Goal: Communication & Community: Answer question/provide support

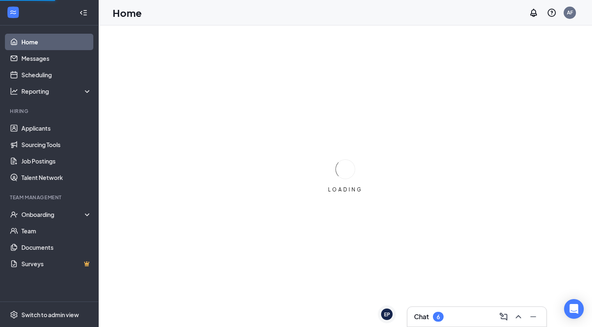
click at [457, 318] on div "Chat 6" at bounding box center [477, 316] width 126 height 13
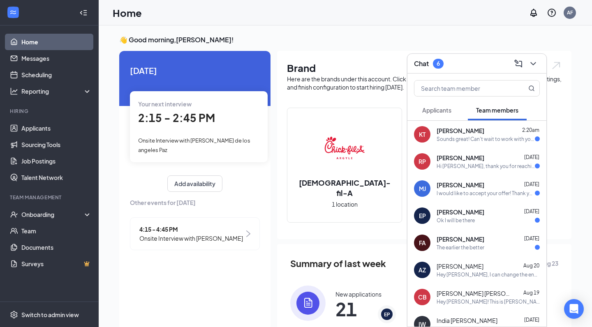
click at [455, 222] on div "Ok I will be there" at bounding box center [455, 220] width 38 height 7
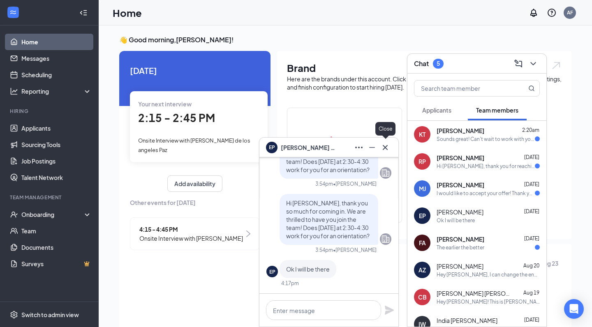
click at [385, 147] on icon "Cross" at bounding box center [385, 147] width 5 height 5
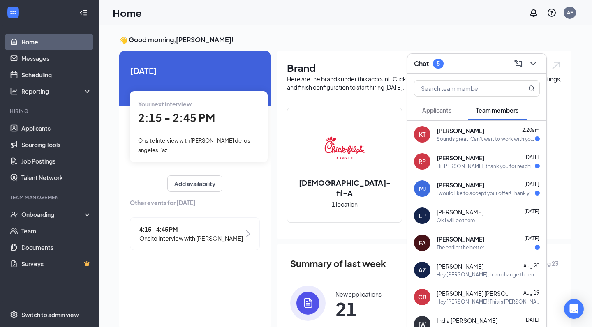
click at [468, 240] on span "[PERSON_NAME]" at bounding box center [460, 239] width 48 height 8
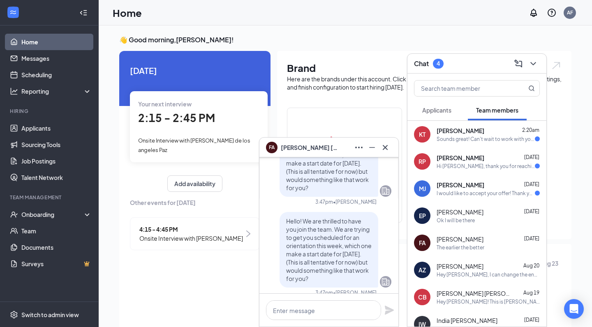
scroll to position [-63, 0]
click at [372, 146] on icon "Minimize" at bounding box center [372, 148] width 10 height 10
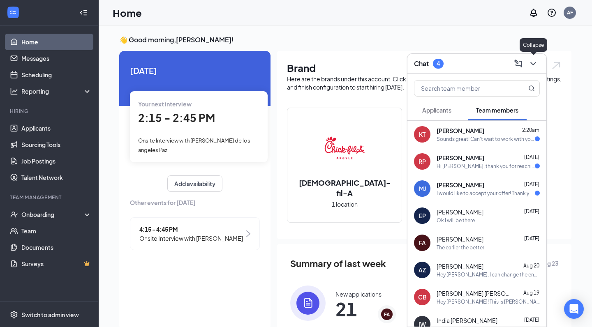
click at [533, 63] on icon "ChevronDown" at bounding box center [533, 64] width 10 height 10
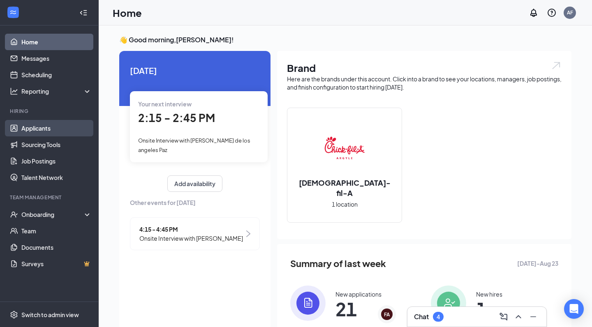
click at [21, 129] on link "Applicants" at bounding box center [56, 128] width 70 height 16
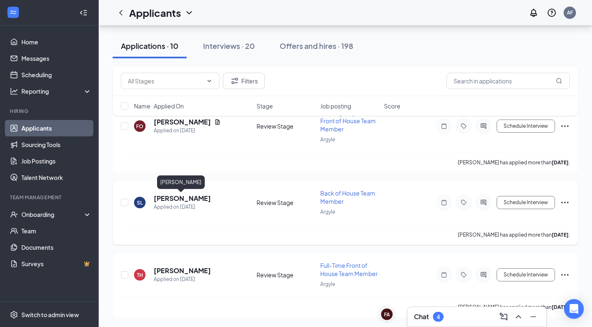
scroll to position [598, 0]
click at [31, 47] on link "Home" at bounding box center [56, 42] width 70 height 16
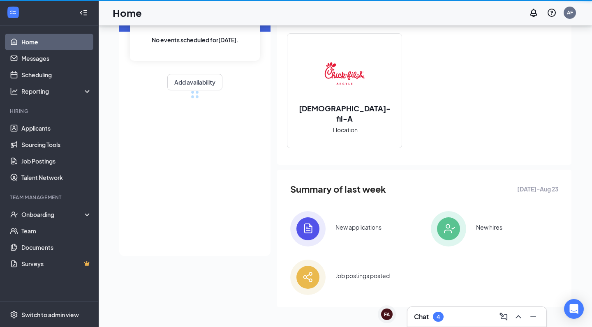
scroll to position [74, 0]
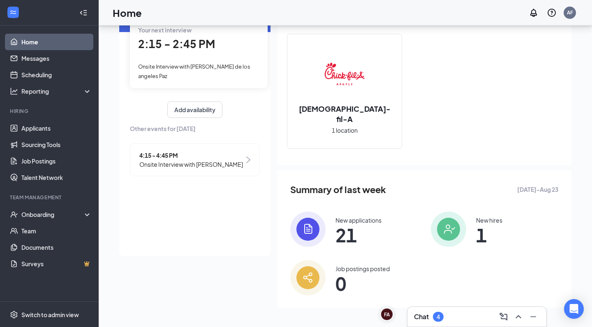
click at [440, 318] on div "4" at bounding box center [437, 317] width 3 height 7
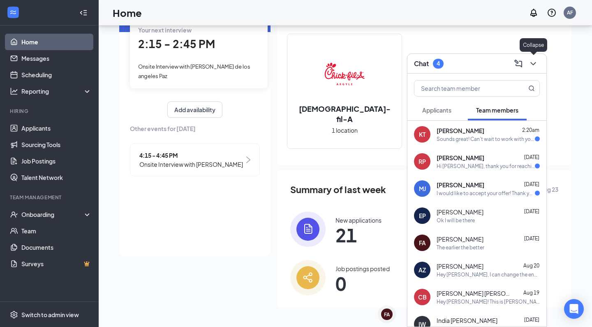
click at [534, 63] on icon "ChevronDown" at bounding box center [532, 63] width 5 height 3
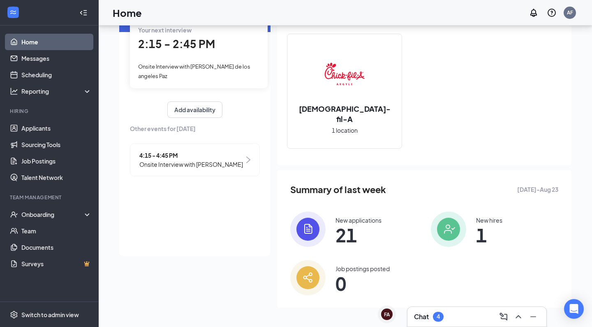
click at [443, 315] on div "4" at bounding box center [438, 317] width 11 height 10
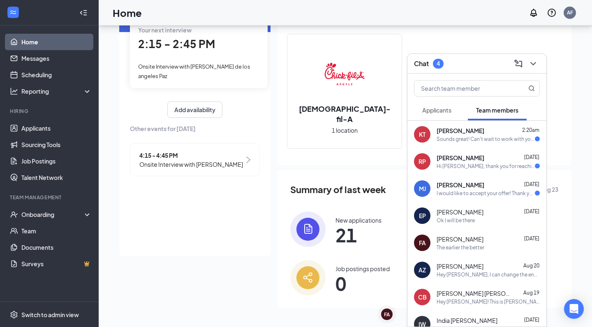
click at [435, 106] on span "Applicants" at bounding box center [436, 109] width 29 height 7
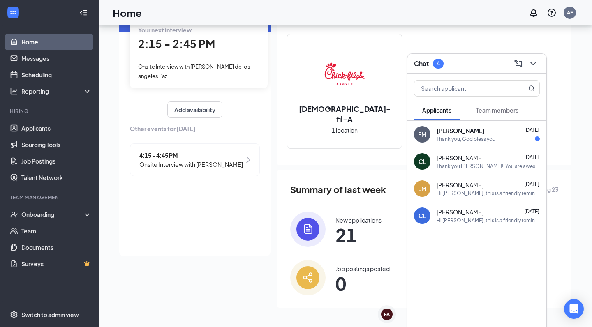
click at [443, 141] on div "Thank you, God bless you" at bounding box center [465, 139] width 59 height 7
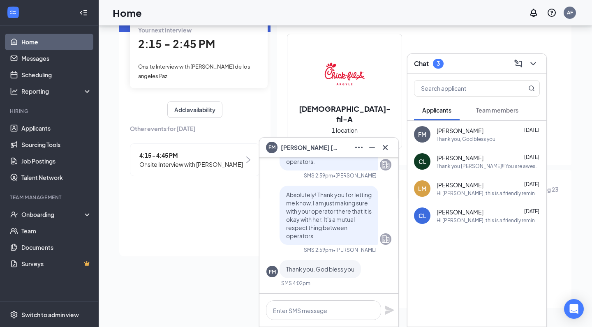
click at [290, 152] on div "FM [PERSON_NAME]" at bounding box center [302, 148] width 72 height 12
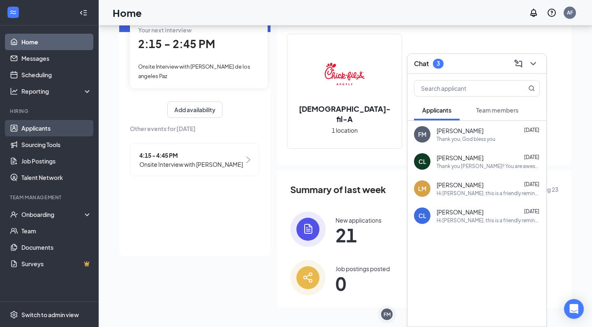
click at [29, 129] on link "Applicants" at bounding box center [56, 128] width 70 height 16
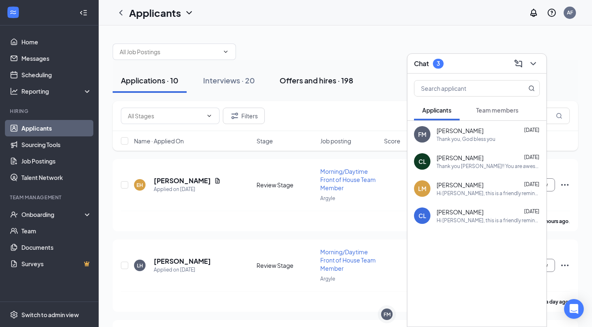
click at [297, 80] on div "Offers and hires · 198" at bounding box center [316, 80] width 74 height 10
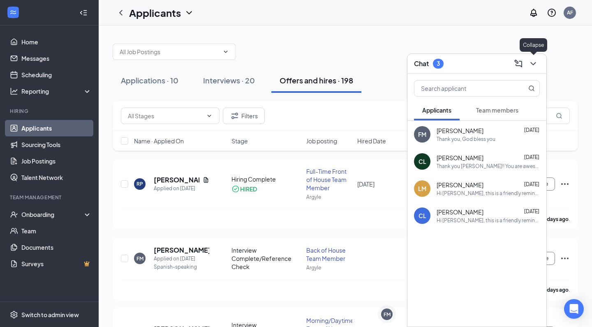
click at [532, 61] on icon "ChevronDown" at bounding box center [533, 64] width 10 height 10
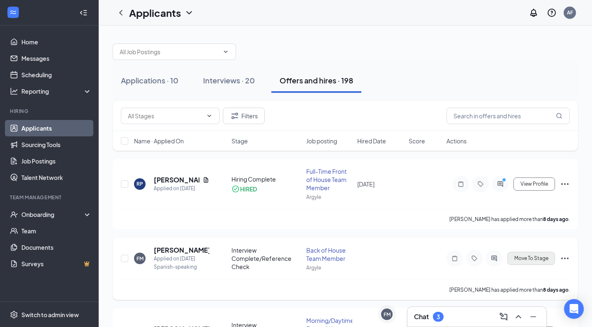
click at [541, 256] on span "Move To Stage" at bounding box center [531, 259] width 34 height 6
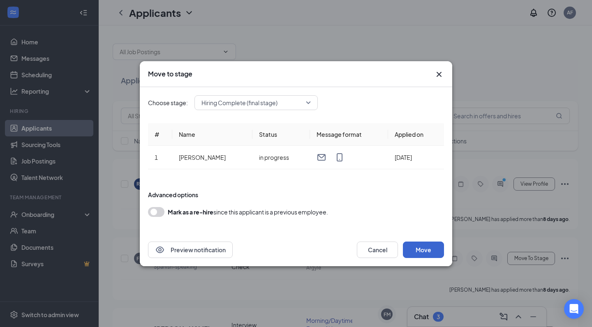
click at [429, 252] on button "Move" at bounding box center [423, 250] width 41 height 16
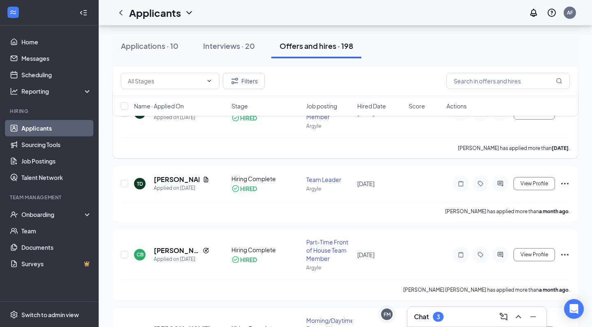
scroll to position [668, 0]
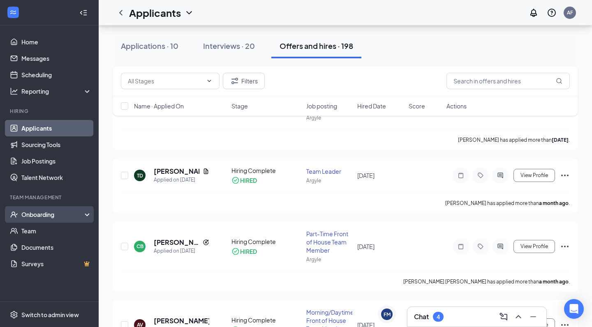
click at [42, 215] on div "Onboarding" at bounding box center [52, 214] width 63 height 8
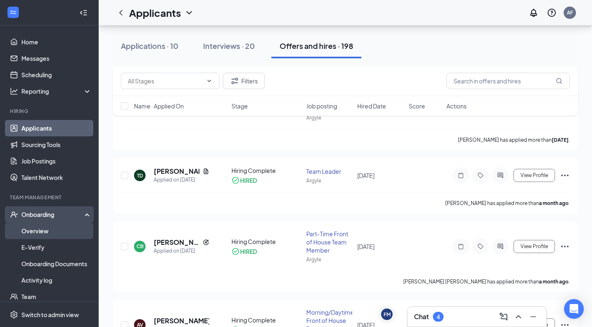
click at [39, 236] on link "Overview" at bounding box center [56, 231] width 70 height 16
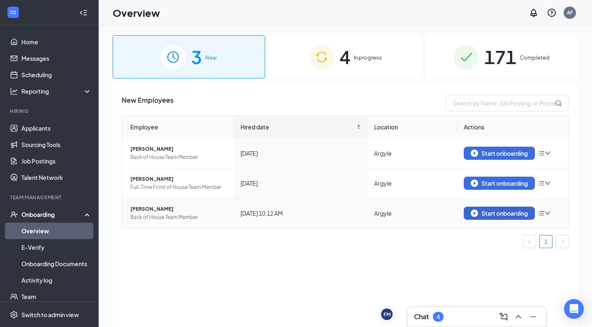
click at [497, 215] on div "Start onboarding" at bounding box center [499, 213] width 57 height 7
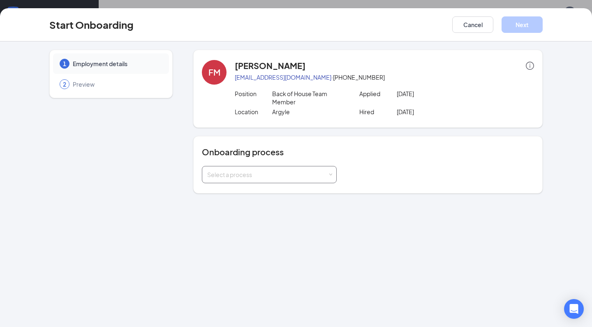
click at [284, 179] on div "Select a process" at bounding box center [269, 174] width 124 height 16
click at [279, 197] on li "CFA Argyle Onboarding" at bounding box center [269, 192] width 135 height 15
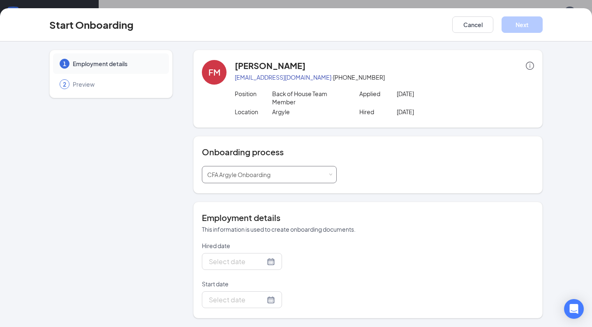
type input "[DATE]"
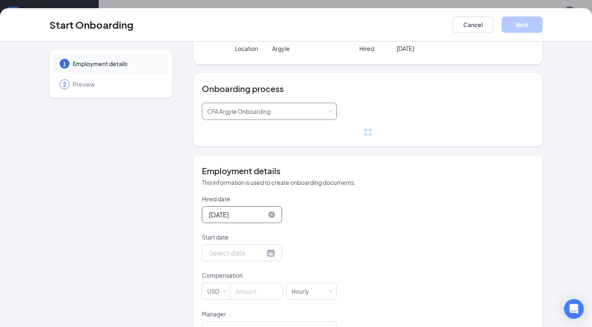
scroll to position [64, 0]
click at [269, 256] on div at bounding box center [242, 252] width 66 height 10
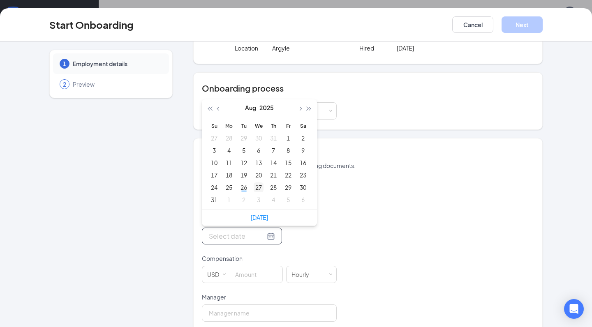
type input "[DATE]"
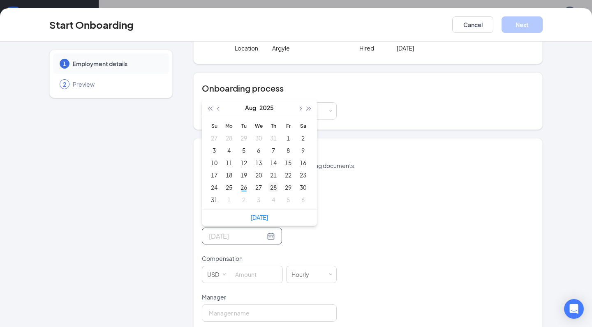
click at [271, 186] on div "28" at bounding box center [273, 187] width 10 height 10
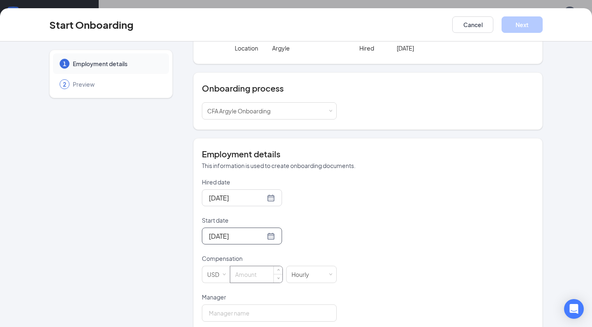
click at [245, 277] on input at bounding box center [256, 274] width 52 height 16
type input "14.5"
click at [239, 309] on input "Manager" at bounding box center [269, 313] width 135 height 17
type input "[PERSON_NAME]"
click at [523, 28] on button "Next" at bounding box center [521, 24] width 41 height 16
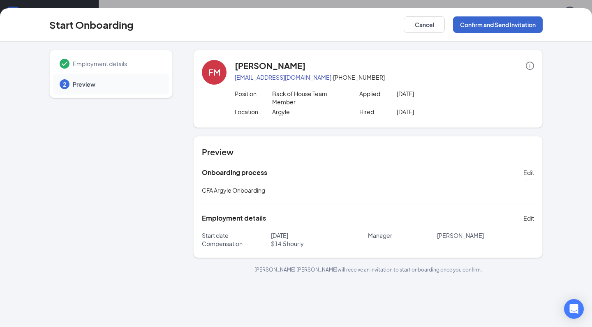
scroll to position [0, 0]
click at [523, 28] on button "Confirm and Send Invitation" at bounding box center [498, 24] width 90 height 16
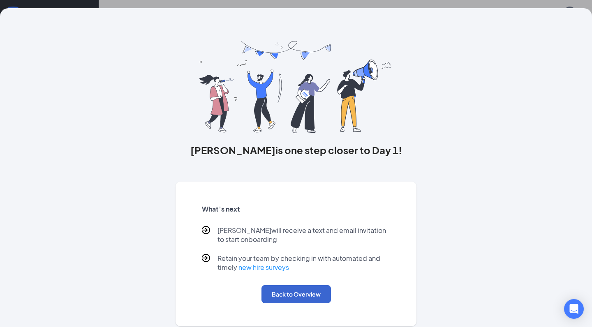
click at [298, 291] on button "Back to Overview" at bounding box center [295, 294] width 69 height 18
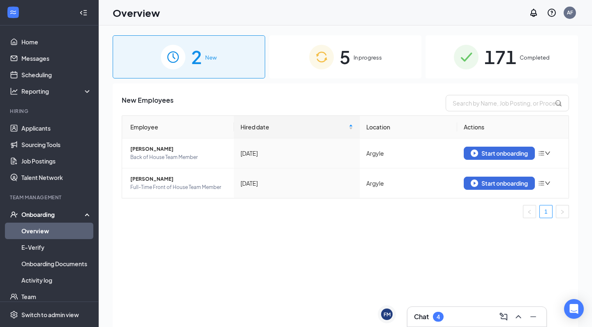
click at [332, 65] on img at bounding box center [321, 57] width 25 height 25
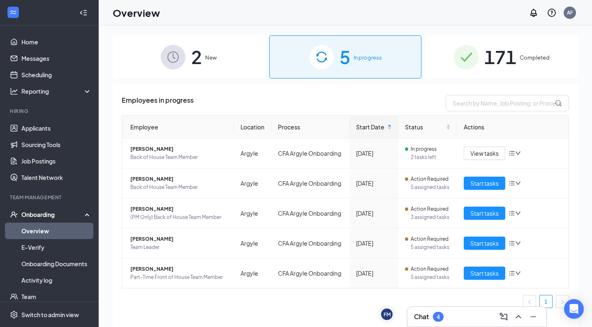
click at [429, 313] on h3 "Chat" at bounding box center [421, 316] width 15 height 9
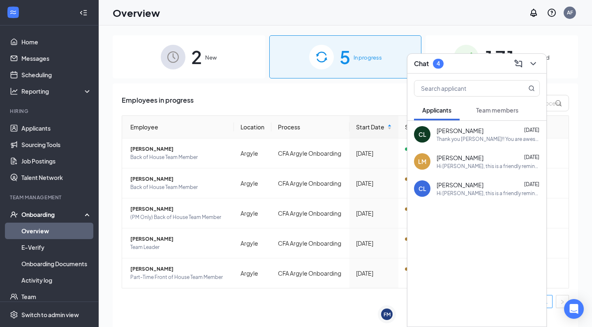
click at [497, 117] on button "Team members" at bounding box center [497, 110] width 59 height 21
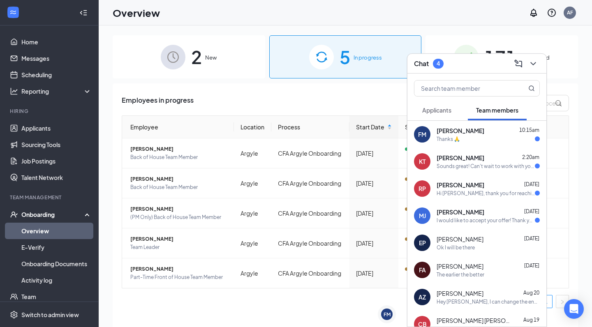
click at [458, 277] on div "The earlier the better" at bounding box center [460, 274] width 48 height 7
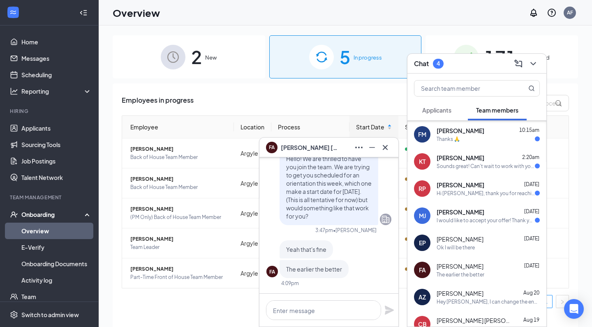
scroll to position [189, 0]
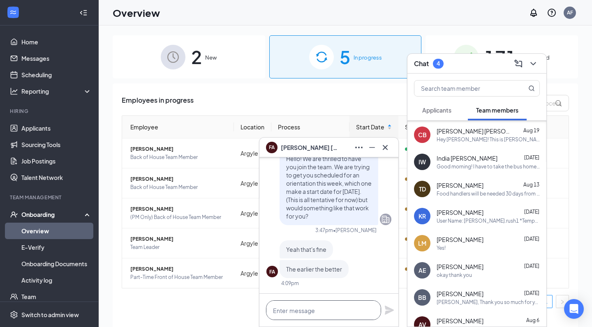
click at [341, 309] on textarea at bounding box center [323, 310] width 115 height 20
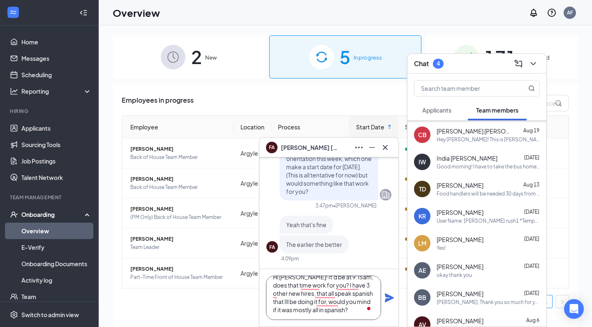
scroll to position [9, 0]
type textarea "Hi [PERSON_NAME]! It'd be at 9:15am, does that time work for you? I have 3 othe…"
click at [388, 302] on icon "Plane" at bounding box center [389, 298] width 10 height 10
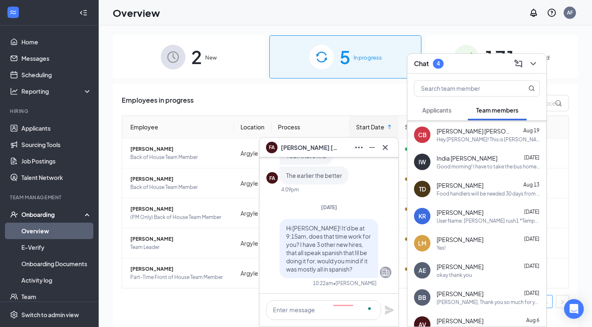
scroll to position [0, 0]
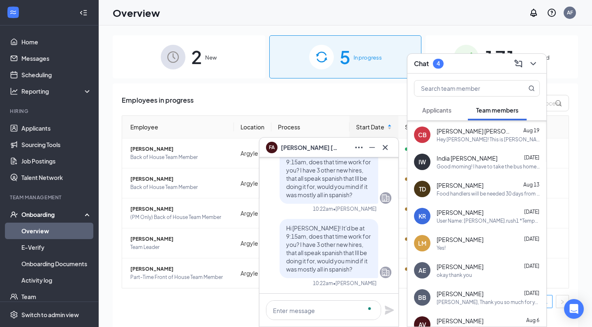
click at [436, 114] on button "Applicants" at bounding box center [437, 110] width 46 height 21
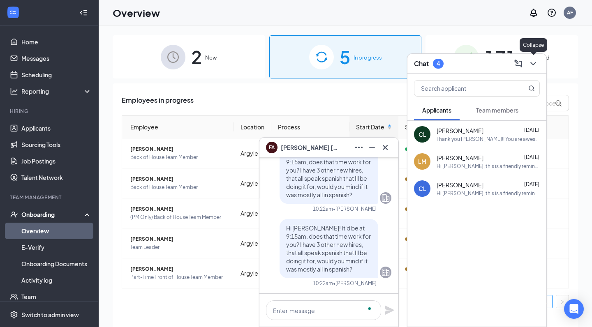
click at [534, 64] on icon "ChevronDown" at bounding box center [532, 63] width 5 height 3
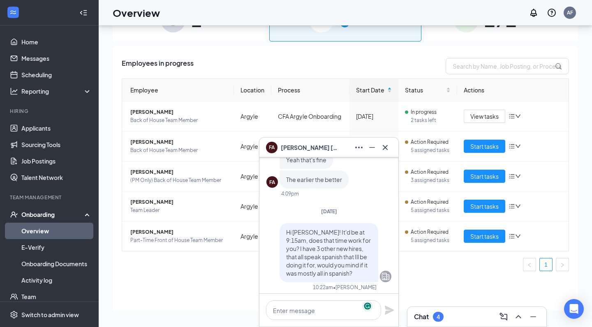
scroll to position [-79, 0]
click at [381, 147] on icon "Cross" at bounding box center [385, 148] width 10 height 10
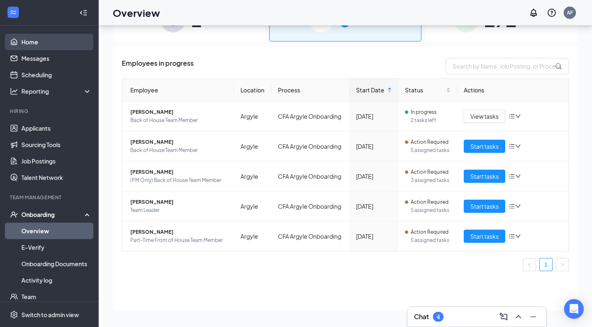
click at [33, 40] on link "Home" at bounding box center [56, 42] width 70 height 16
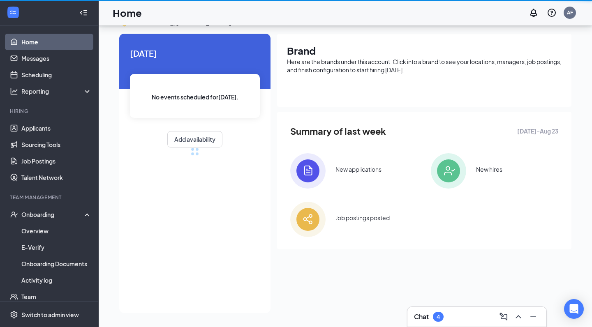
scroll to position [17, 0]
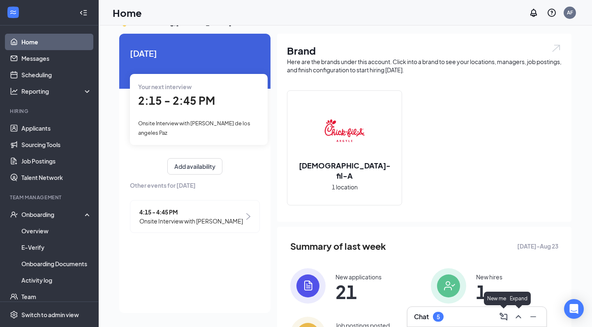
click at [489, 314] on div "Chat 5" at bounding box center [477, 316] width 126 height 13
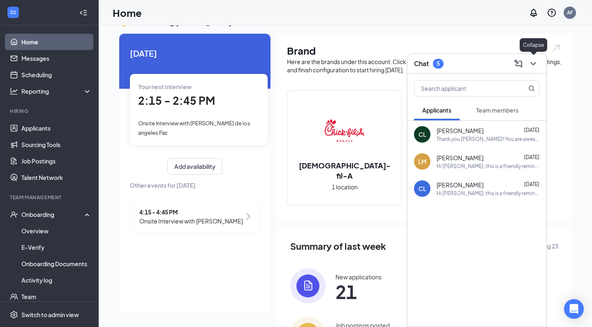
click at [533, 61] on icon "ChevronDown" at bounding box center [533, 64] width 10 height 10
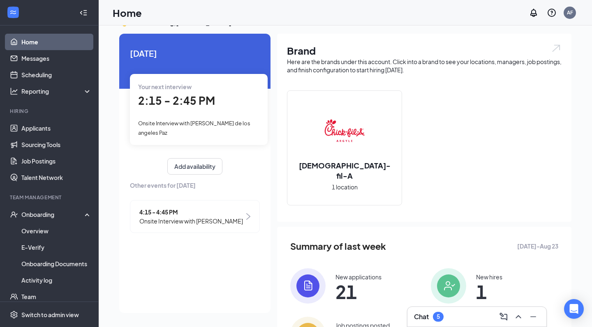
click at [168, 92] on div "Your next interview 2:15 - 2:45 PM Onsite Interview with [PERSON_NAME] de los a…" at bounding box center [199, 109] width 138 height 71
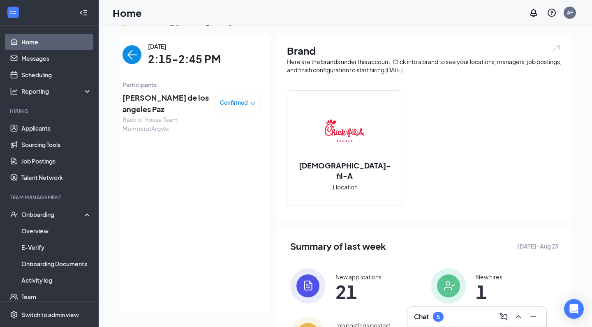
click at [168, 97] on span "[PERSON_NAME] de los angeles Paz" at bounding box center [165, 103] width 86 height 23
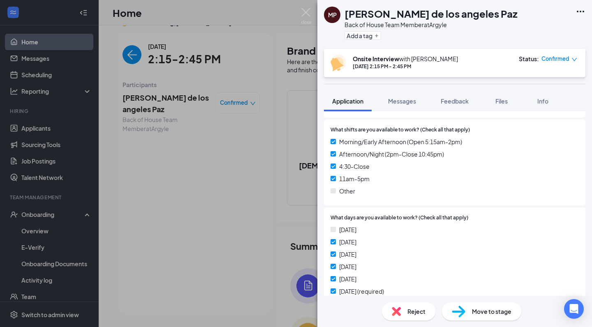
scroll to position [763, 0]
click at [307, 10] on img at bounding box center [306, 16] width 10 height 16
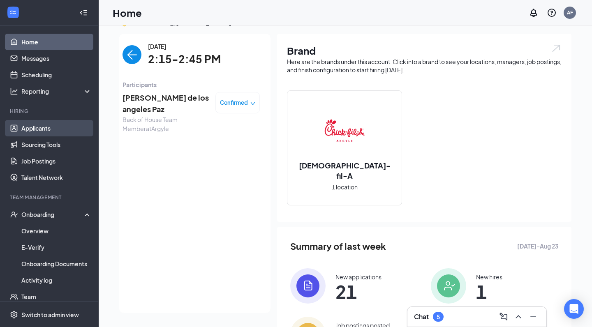
click at [39, 135] on link "Applicants" at bounding box center [56, 128] width 70 height 16
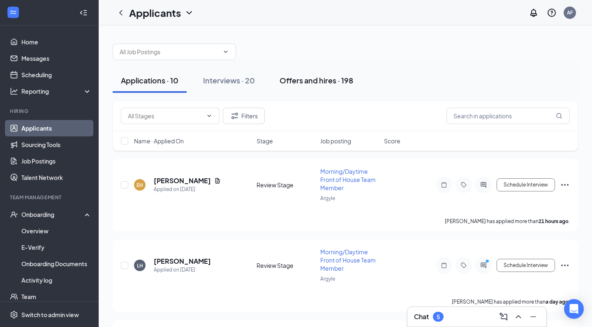
click at [345, 76] on div "Offers and hires · 198" at bounding box center [316, 80] width 74 height 10
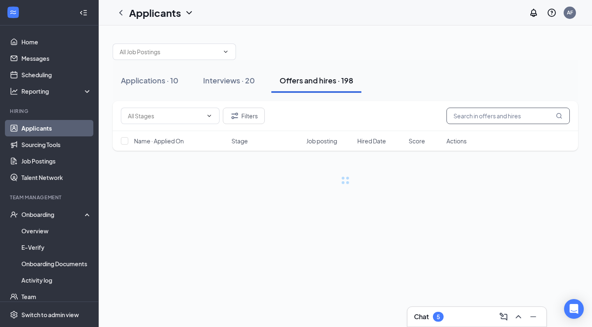
click at [506, 120] on input "text" at bounding box center [507, 116] width 123 height 16
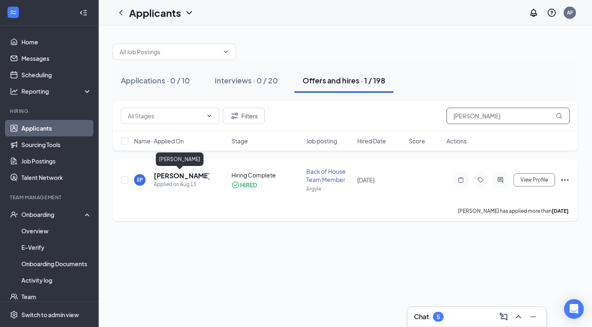
type input "[PERSON_NAME]"
click at [181, 175] on h5 "[PERSON_NAME]" at bounding box center [181, 175] width 55 height 9
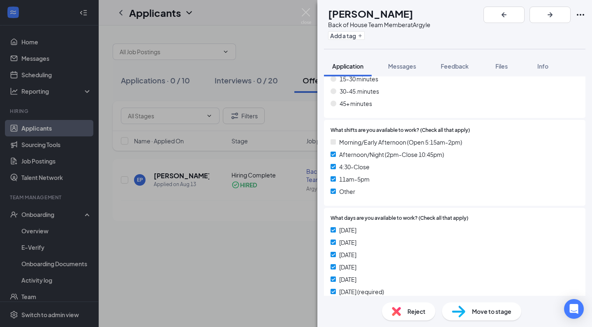
scroll to position [725, 0]
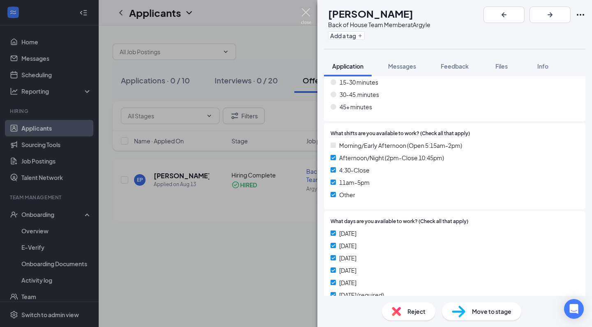
click at [308, 10] on img at bounding box center [306, 16] width 10 height 16
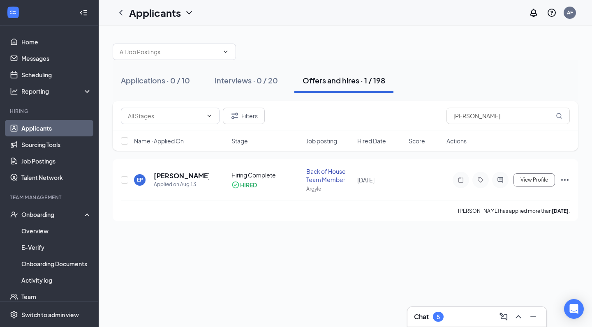
click at [449, 314] on div "Chat 5" at bounding box center [477, 316] width 126 height 13
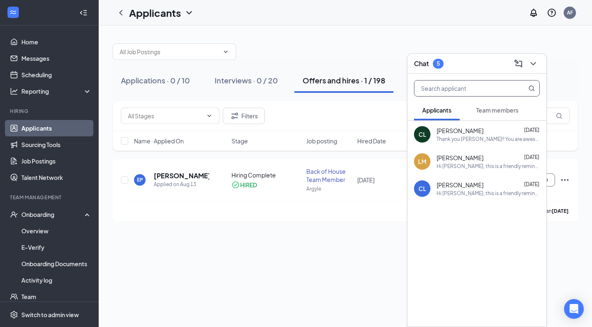
click at [456, 88] on input "text" at bounding box center [462, 89] width 97 height 16
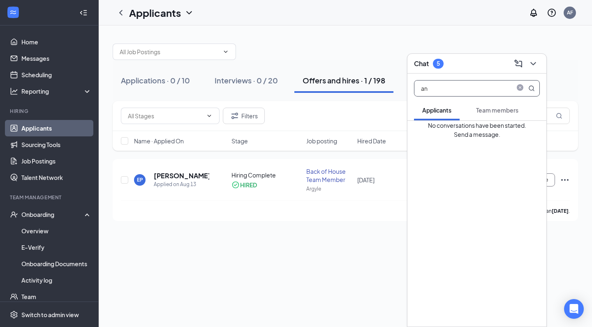
type input "a"
type input "m"
type input "[PERSON_NAME]"
drag, startPoint x: 456, startPoint y: 88, endPoint x: 492, endPoint y: 107, distance: 41.0
click at [492, 107] on span "Team members" at bounding box center [497, 109] width 42 height 7
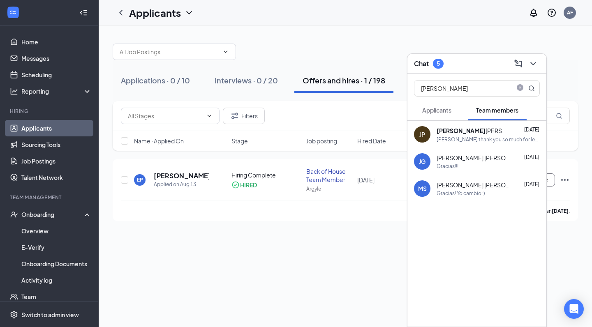
click at [456, 159] on span "[PERSON_NAME] [PERSON_NAME]" at bounding box center [473, 158] width 74 height 8
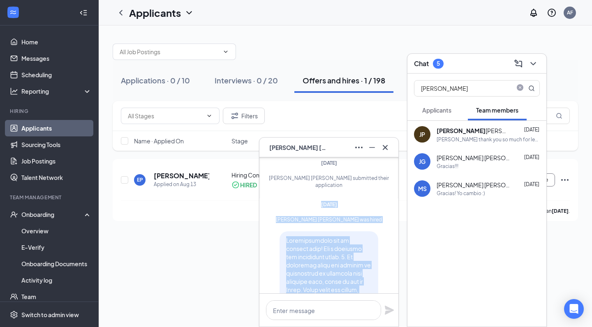
scroll to position [-706, 0]
drag, startPoint x: 342, startPoint y: 241, endPoint x: 284, endPoint y: 236, distance: 57.7
copy span "Loremipsumdolo sit am consect adip! Eli s doeiusmo tem incididunt utlab. 5. Et …"
click at [520, 85] on icon "close-circle" at bounding box center [520, 88] width 7 height 7
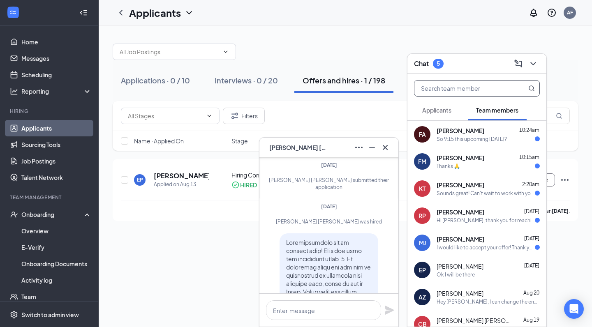
click at [455, 131] on span "[PERSON_NAME]" at bounding box center [460, 131] width 48 height 8
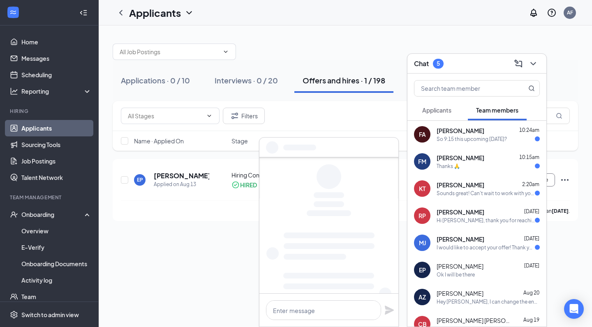
scroll to position [0, 0]
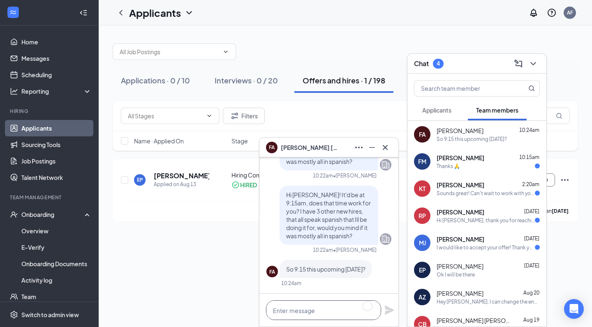
click at [277, 309] on textarea at bounding box center [323, 310] width 115 height 20
type textarea "Yes sir, the 28th!"
click at [387, 310] on icon "Plane" at bounding box center [389, 310] width 10 height 10
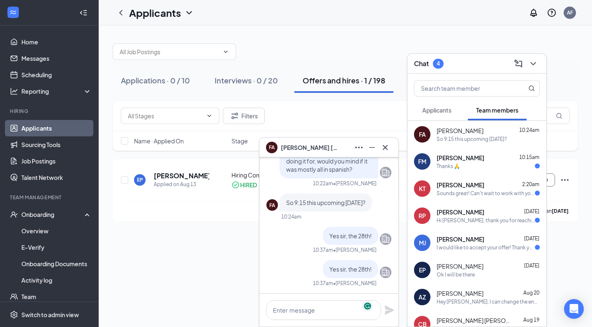
click at [388, 146] on icon "Cross" at bounding box center [385, 148] width 10 height 10
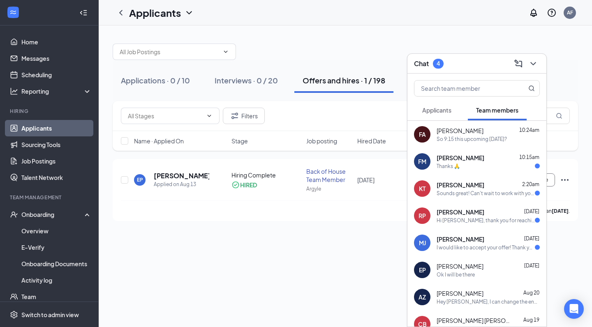
click at [454, 156] on span "[PERSON_NAME]" at bounding box center [460, 158] width 48 height 8
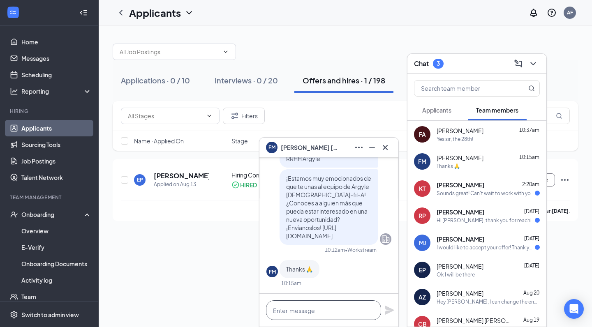
click at [300, 314] on textarea at bounding box center [323, 310] width 115 height 20
paste textarea "Felicitaciones por su trabajo aquí! Lea o complete los siguientes pasos. 1. Es …"
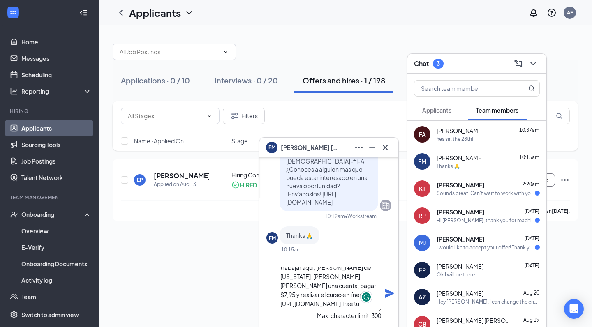
scroll to position [42, 0]
type textarea "Felicitaciones por su trabajo aquí! Lea o complete los siguientes pasos. 1. Es …"
click at [383, 144] on icon "Cross" at bounding box center [385, 148] width 10 height 10
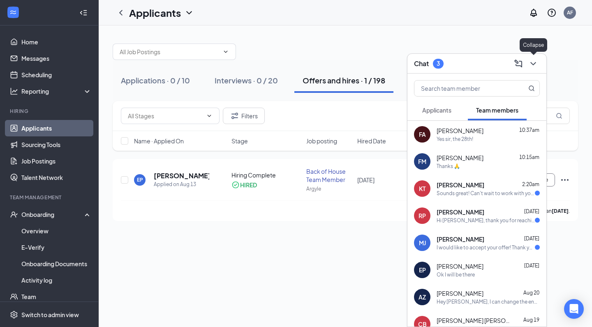
click at [532, 59] on icon "ChevronDown" at bounding box center [533, 64] width 10 height 10
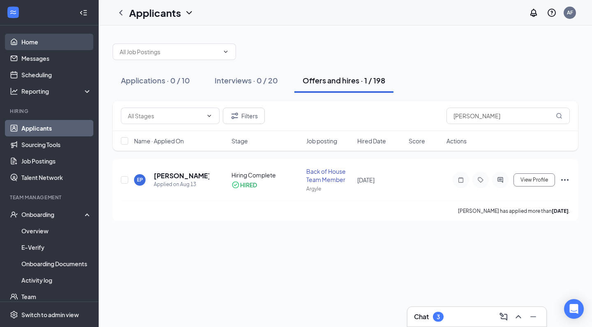
click at [26, 35] on link "Home" at bounding box center [56, 42] width 70 height 16
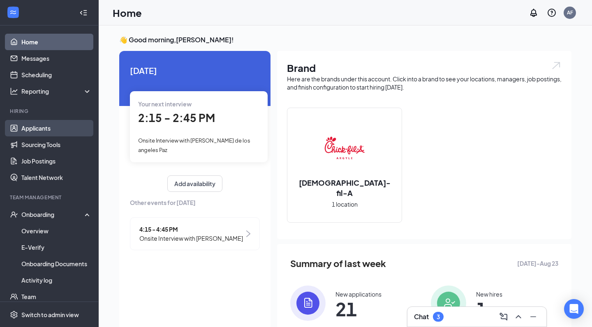
click at [25, 130] on link "Applicants" at bounding box center [56, 128] width 70 height 16
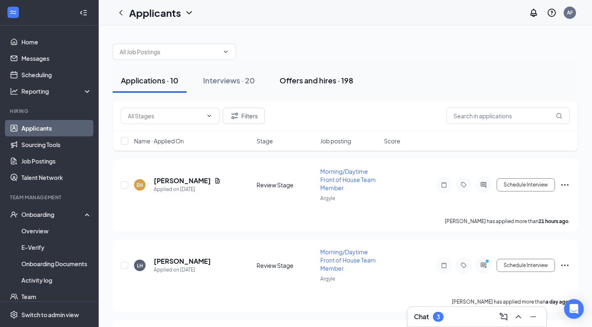
click at [320, 84] on div "Offers and hires · 198" at bounding box center [316, 80] width 74 height 10
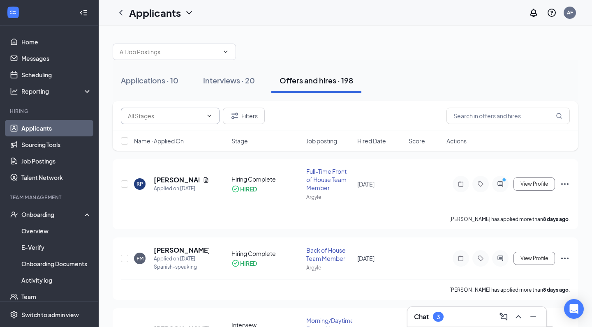
click at [180, 116] on input "text" at bounding box center [165, 115] width 75 height 9
click at [175, 144] on div "Interview Complete/Reference Check (1)" at bounding box center [177, 139] width 112 height 9
type input "Interview Complete/Reference Check (1)"
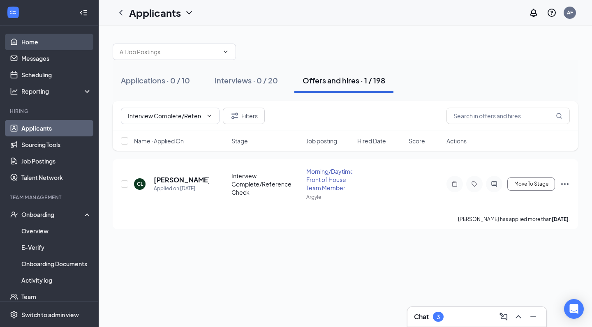
click at [39, 47] on link "Home" at bounding box center [56, 42] width 70 height 16
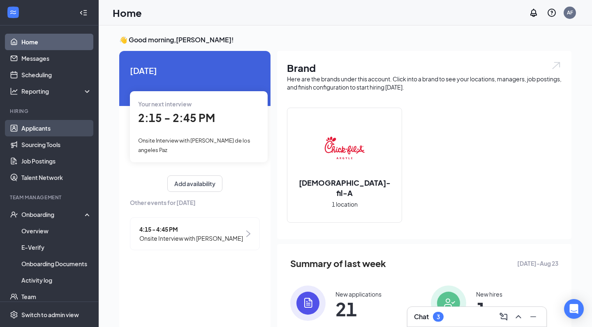
click at [46, 125] on link "Applicants" at bounding box center [56, 128] width 70 height 16
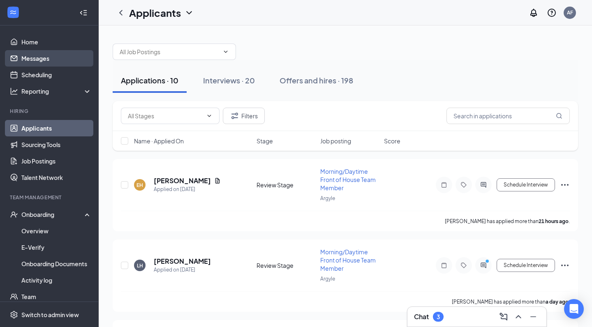
click at [25, 59] on link "Messages" at bounding box center [56, 58] width 70 height 16
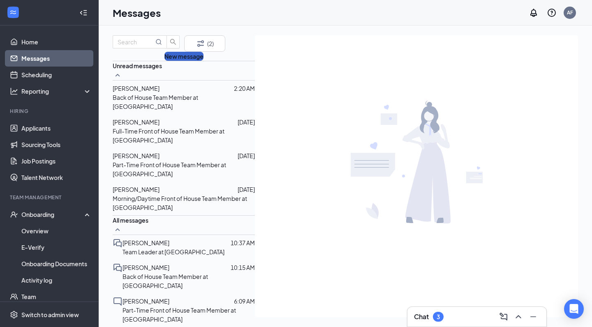
click at [164, 61] on button "New message" at bounding box center [183, 56] width 39 height 9
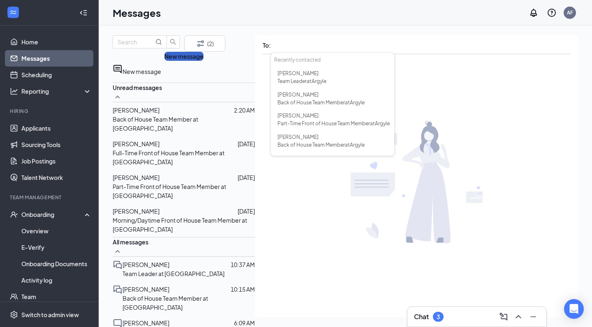
click at [188, 61] on button "New message" at bounding box center [183, 56] width 39 height 9
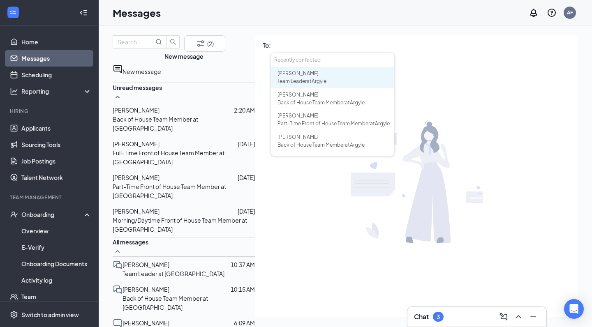
click at [307, 247] on div at bounding box center [416, 182] width 323 height 254
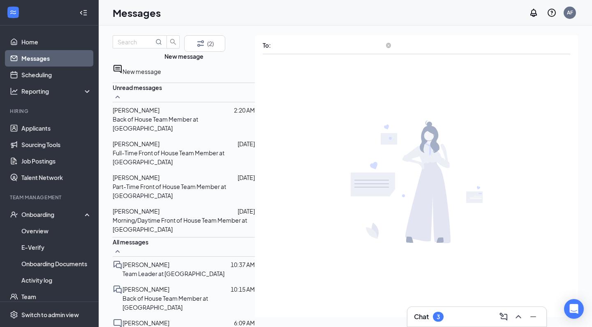
click at [279, 42] on input "text" at bounding box center [332, 46] width 123 height 12
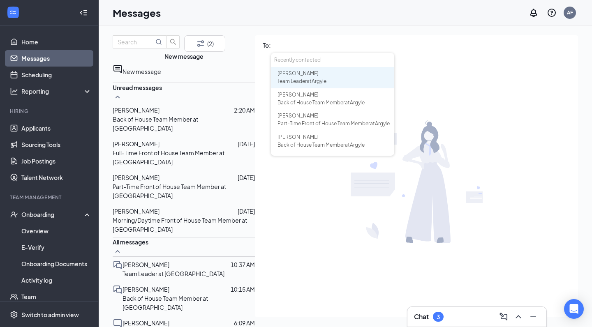
click at [289, 75] on span "[PERSON_NAME]" at bounding box center [297, 73] width 41 height 6
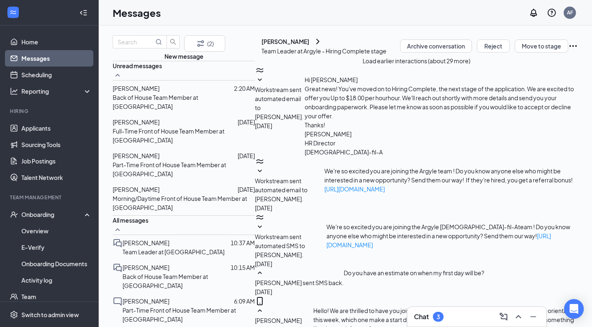
click at [317, 46] on icon "ChevronRight" at bounding box center [318, 42] width 10 height 10
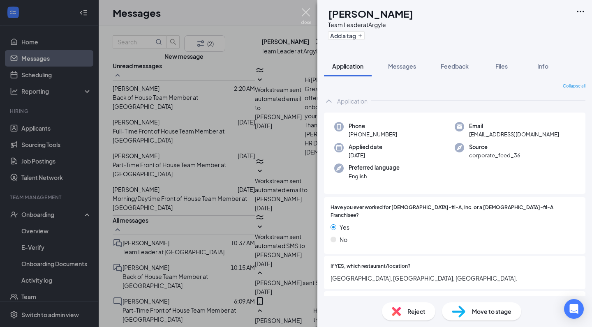
click at [305, 9] on img at bounding box center [306, 16] width 10 height 16
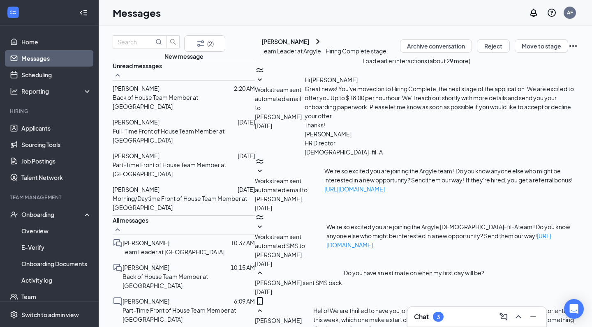
click at [291, 46] on div "[PERSON_NAME]" at bounding box center [285, 41] width 48 height 8
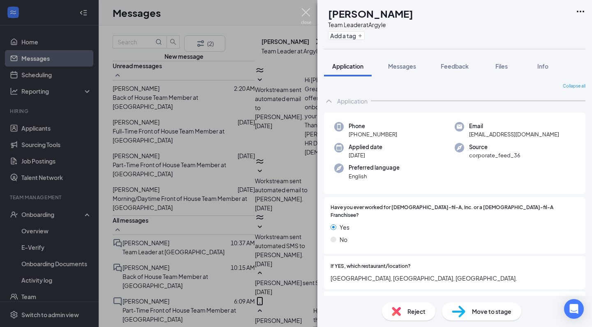
click at [309, 8] on img at bounding box center [306, 16] width 10 height 16
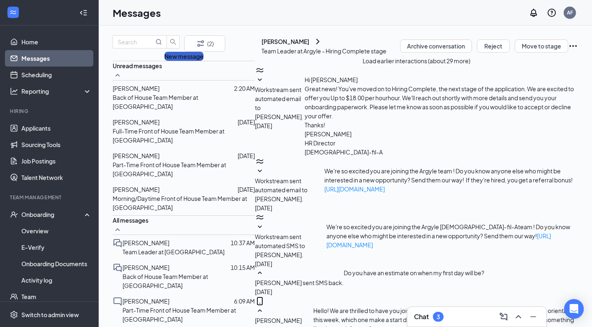
click at [195, 61] on button "New message" at bounding box center [183, 56] width 39 height 9
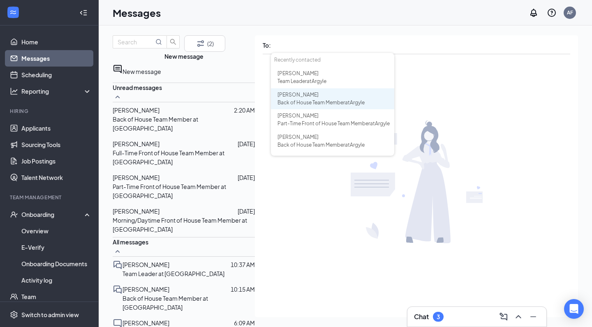
click at [277, 95] on span "[PERSON_NAME]" at bounding box center [297, 95] width 41 height 6
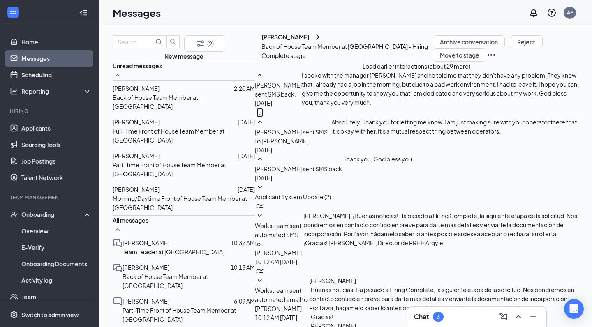
scroll to position [252, 0]
paste textarea "Loremipsumdolo sit am consect adip! Eli s doeiusmo tem incididunt utlab. 5. Et …"
type textarea "Loremipsumdolo sit am consect adip! Eli s doeiusmo tem incididunt utlab. 5. Et …"
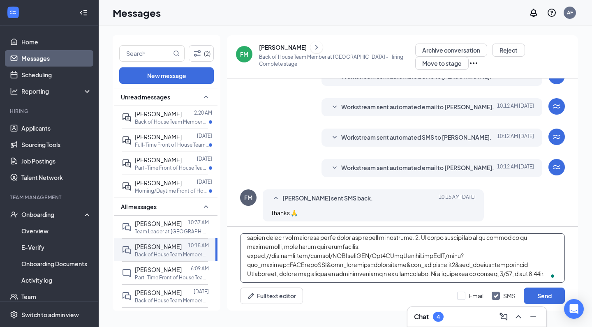
drag, startPoint x: 504, startPoint y: 273, endPoint x: 465, endPoint y: 273, distance: 38.6
click at [465, 273] on textarea at bounding box center [402, 257] width 325 height 49
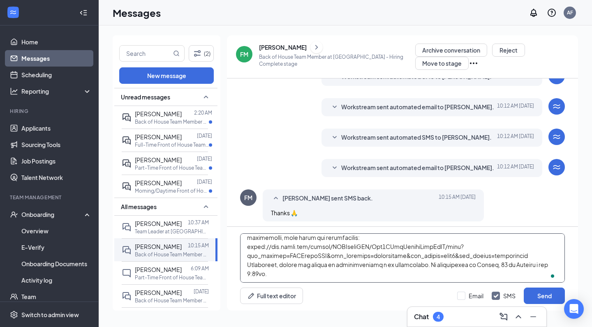
scroll to position [68, 0]
drag, startPoint x: 258, startPoint y: 275, endPoint x: 248, endPoint y: 275, distance: 10.3
click at [248, 275] on textarea at bounding box center [402, 257] width 325 height 49
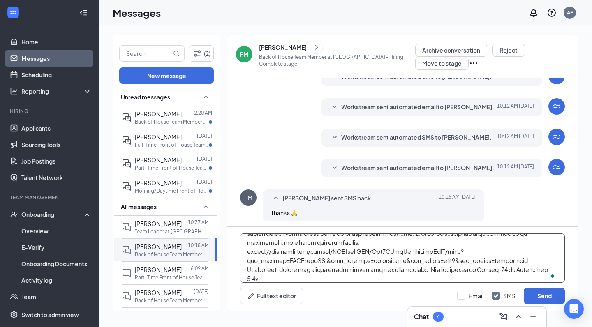
scroll to position [59, 0]
click at [276, 275] on textarea at bounding box center [402, 257] width 325 height 49
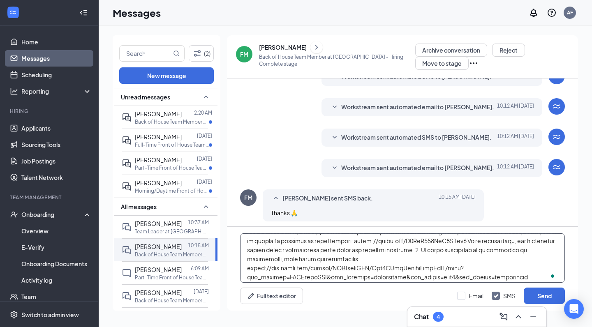
scroll to position [0, 0]
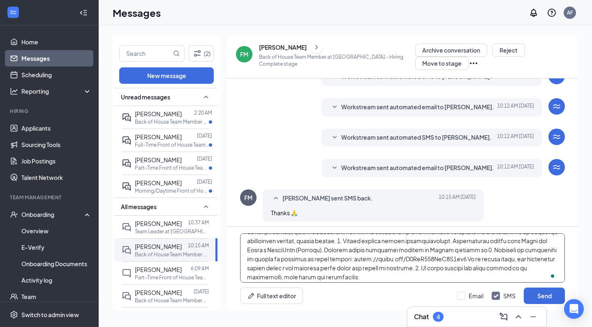
click at [449, 268] on textarea at bounding box center [402, 257] width 325 height 49
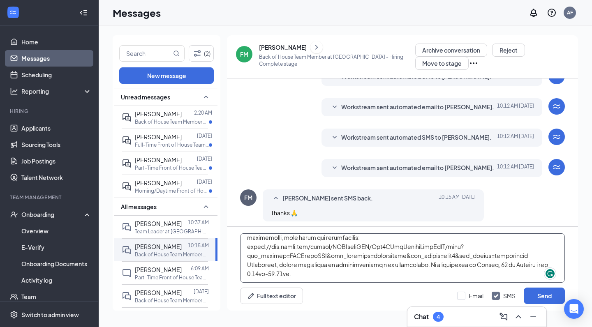
drag, startPoint x: 245, startPoint y: 245, endPoint x: 546, endPoint y: 254, distance: 300.6
click at [546, 254] on textarea at bounding box center [402, 257] width 325 height 49
click at [478, 277] on textarea at bounding box center [402, 257] width 325 height 49
click at [436, 266] on textarea at bounding box center [402, 257] width 325 height 49
click at [544, 255] on textarea at bounding box center [402, 257] width 325 height 49
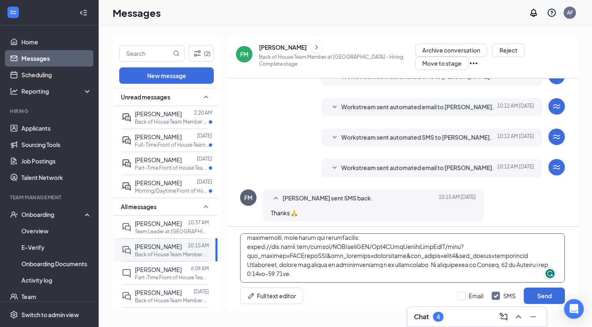
click at [439, 266] on textarea at bounding box center [402, 257] width 325 height 49
click at [442, 264] on textarea at bounding box center [402, 257] width 325 height 49
click at [343, 268] on textarea at bounding box center [402, 257] width 325 height 49
click at [334, 275] on textarea at bounding box center [402, 257] width 325 height 49
click at [297, 272] on textarea at bounding box center [402, 257] width 325 height 49
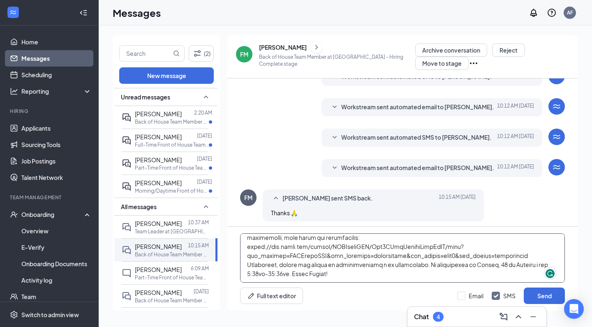
paste textarea "Te daremos el desayuno."
click at [295, 274] on textarea at bounding box center [402, 257] width 325 height 49
click at [296, 274] on textarea at bounding box center [402, 257] width 325 height 49
type textarea "Loremipsumdolo sit am consect adip! Eli s doeiusmo tem incididunt utlab. 5. Et …"
click at [463, 295] on div at bounding box center [461, 296] width 8 height 8
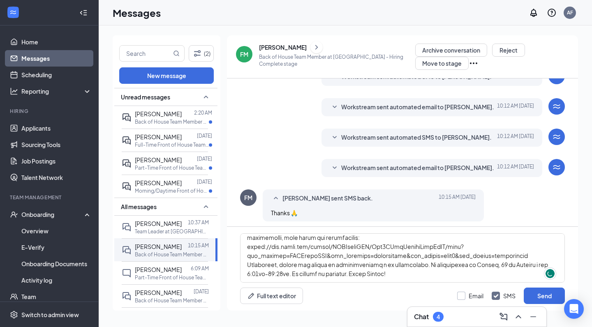
click at [463, 295] on input "Email" at bounding box center [470, 296] width 26 height 8
checkbox input "true"
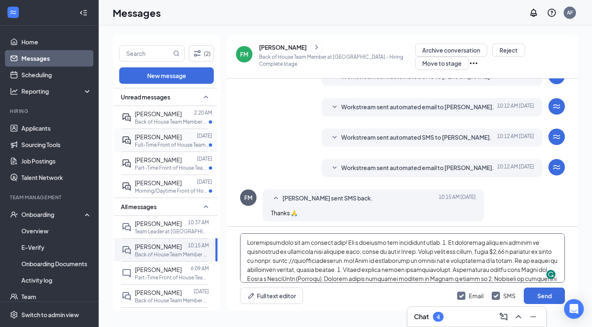
drag, startPoint x: 426, startPoint y: 276, endPoint x: 168, endPoint y: 138, distance: 292.3
click at [168, 138] on div "(2) New message Unread messages Kendrick Thomas 2:20 AM Back of House Team Memb…" at bounding box center [345, 176] width 465 height 282
click at [553, 296] on button "Send" at bounding box center [544, 296] width 41 height 16
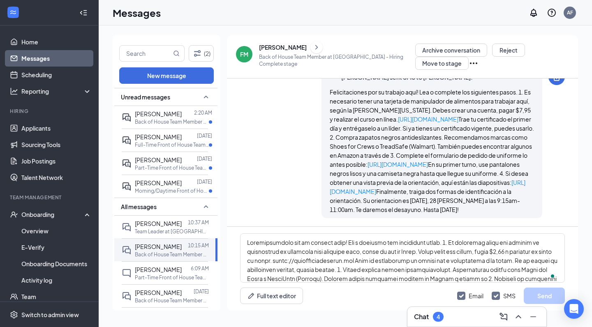
scroll to position [648, 0]
click at [141, 220] on span "[PERSON_NAME]" at bounding box center [158, 223] width 47 height 7
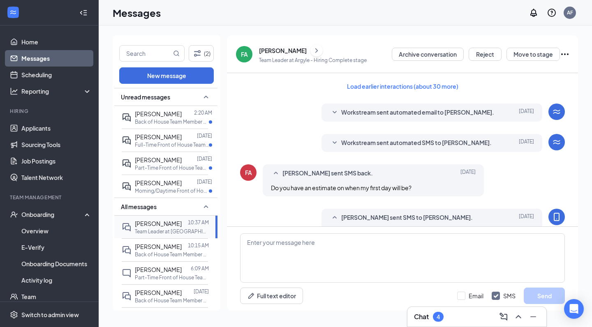
scroll to position [342, 0]
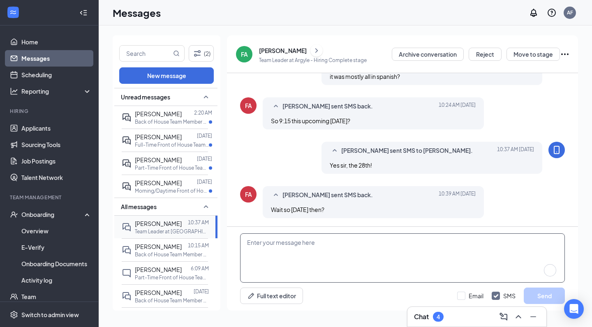
click at [339, 242] on textarea at bounding box center [402, 257] width 325 height 49
click at [271, 242] on textarea "Haha yes, Monday would be start day, Thursday is orientation." at bounding box center [402, 257] width 325 height 49
click at [387, 249] on textarea "Haha so sorry for the confusion, Monday would be start day, Thursday is orienta…" at bounding box center [402, 257] width 325 height 49
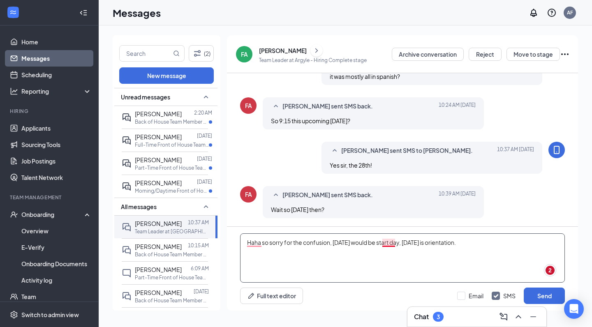
click at [388, 243] on textarea "Haha so sorry for the confusion, Monday would be start day, Thursday is orienta…" at bounding box center [402, 257] width 325 height 49
click at [473, 245] on textarea "Haha so sorry for the confusion, Monday would be the start day, Thursday is ori…" at bounding box center [402, 257] width 325 height 49
click at [406, 242] on textarea "Haha so sorry for the confusion, Monday would be the start day, Thursday is ori…" at bounding box center [402, 257] width 325 height 49
click at [474, 242] on textarea "Haha so sorry for the confusion, Monday would be the start day, Thursday is ori…" at bounding box center [402, 257] width 325 height 49
click at [498, 237] on textarea "Haha so sorry for the confusion, Monday would be the start day, and Thursday is…" at bounding box center [402, 257] width 325 height 49
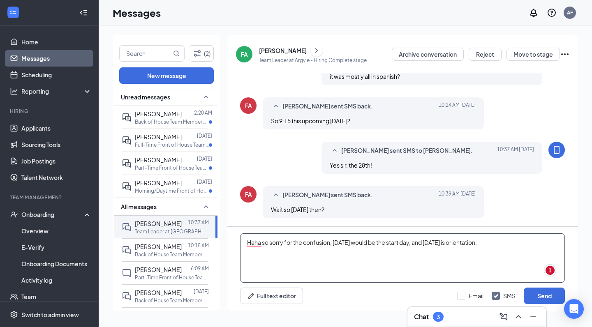
click at [497, 242] on textarea "Haha so sorry for the confusion, Monday would be the start day, and Thursday is…" at bounding box center [402, 257] width 325 height 49
type textarea "Haha so sorry for the confusion, Monday would be the start day, and Thursday is…"
click at [535, 294] on button "Send" at bounding box center [544, 296] width 41 height 16
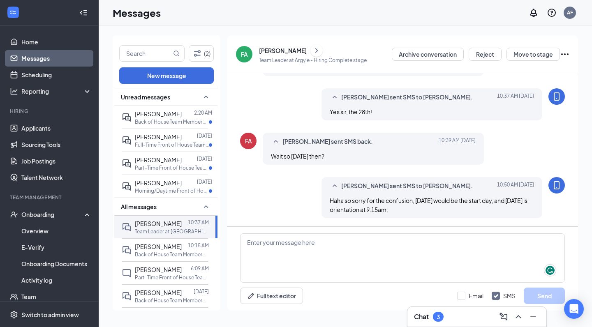
scroll to position [396, 0]
click at [182, 292] on div at bounding box center [188, 292] width 12 height 9
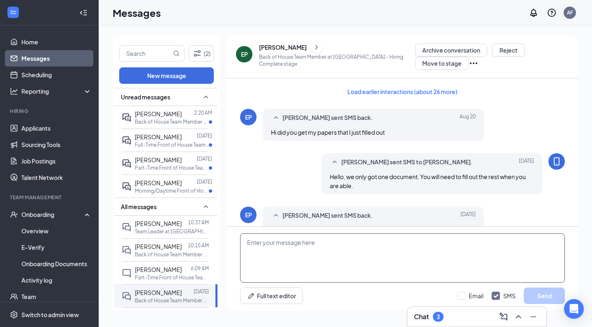
scroll to position [418, 0]
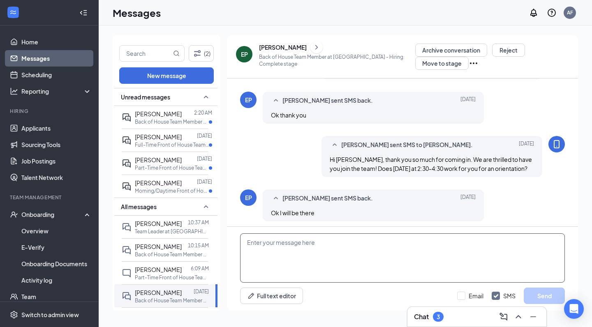
click at [265, 247] on textarea at bounding box center [402, 257] width 325 height 49
paste textarea "Loremipsumdolo sit am consect adip! Eli s doeiusmo tem incididunt utlab. 5. Et …"
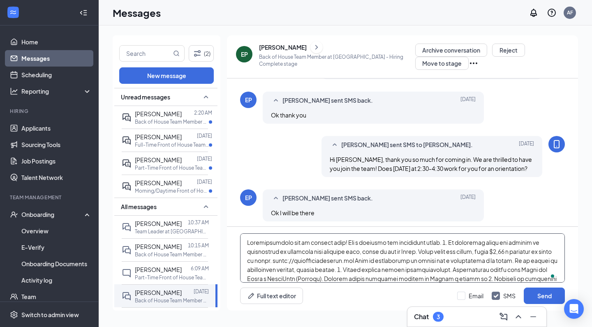
scroll to position [0, 0]
click at [245, 240] on textarea at bounding box center [402, 257] width 325 height 49
type textarea "Loremipsumdolo sit am consect adip! Eli s doeiusmo tem incididunt utlab. 5. Et …"
click at [463, 293] on div at bounding box center [461, 296] width 8 height 8
click at [463, 293] on input "Email" at bounding box center [470, 296] width 26 height 8
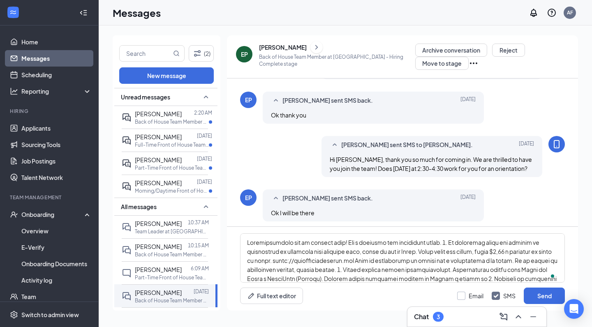
checkbox input "true"
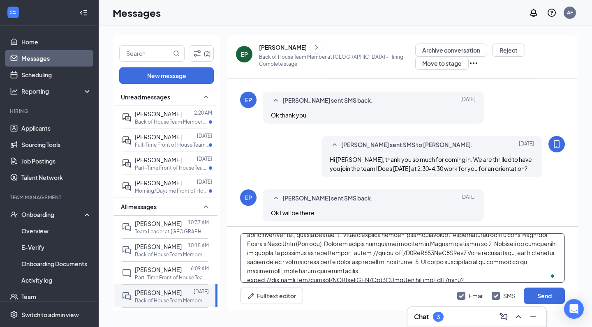
scroll to position [35, 0]
click at [551, 295] on button "Send" at bounding box center [544, 296] width 41 height 16
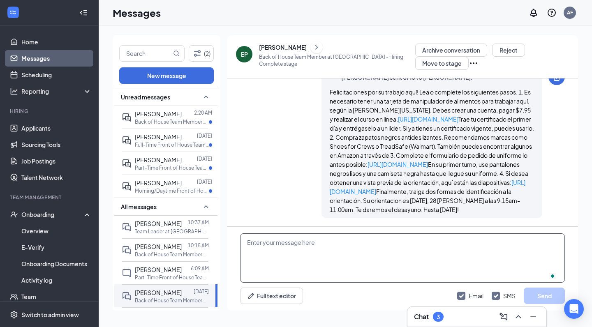
scroll to position [815, 0]
click at [373, 255] on textarea at bounding box center [402, 257] width 325 height 49
paste textarea "Necesitaba cambiar el horario de orientación para un nuevo empleado."
click at [279, 243] on textarea "Lo siento, Necesitaba cambiar el horario de orientación para un nuevo empleado." at bounding box center [402, 257] width 325 height 49
click at [481, 245] on textarea "Lo siento, necesitaba cambiar el horario de orientación para un nuevo empleado." at bounding box center [402, 257] width 325 height 49
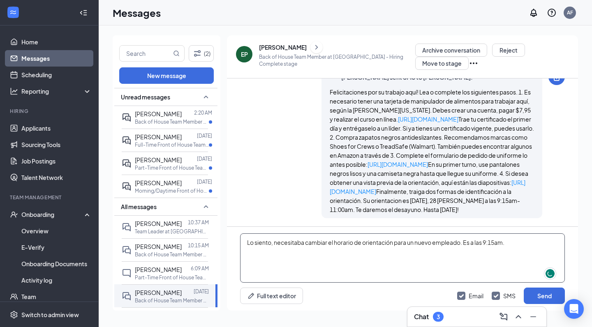
type textarea "Lo siento, necesitaba cambiar el horario de orientación para un nuevo empleado.…"
click at [494, 294] on input "SMS" at bounding box center [503, 296] width 24 height 8
checkbox input "false"
click at [464, 297] on icon "Checkmark" at bounding box center [461, 296] width 7 height 7
click at [464, 297] on input "Email" at bounding box center [470, 296] width 26 height 8
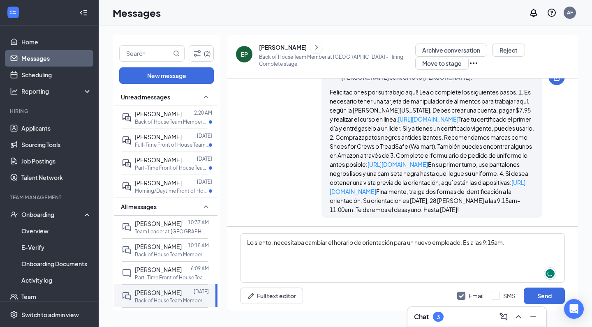
checkbox input "false"
click at [491, 297] on div at bounding box center [495, 296] width 8 height 8
click at [491, 297] on input "SMS" at bounding box center [503, 296] width 24 height 8
checkbox input "true"
click at [513, 245] on textarea "Lo siento, necesitaba cambiar el horario de orientación para un nuevo empleado.…" at bounding box center [402, 257] width 325 height 49
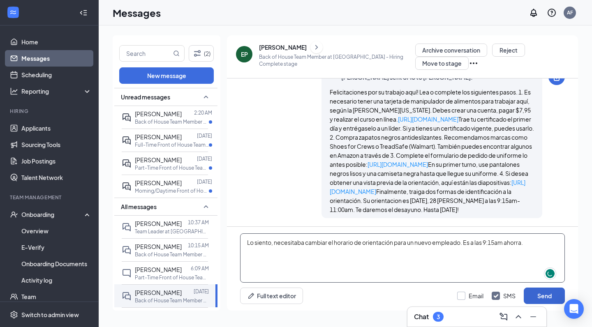
type textarea "Lo siento, necesitaba cambiar el horario de orientación para un nuevo empleado.…"
click at [541, 295] on button "Send" at bounding box center [544, 296] width 41 height 16
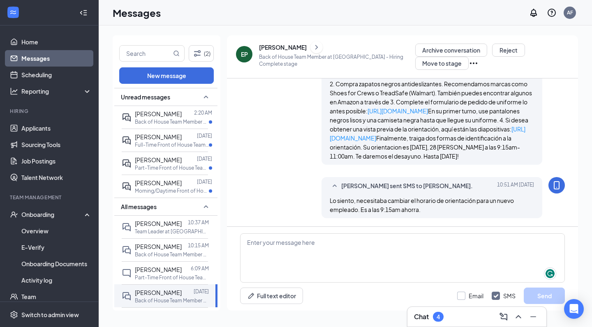
scroll to position [0, 0]
click at [192, 165] on p "Part-Time Front of House Team Member at [GEOGRAPHIC_DATA]" at bounding box center [172, 167] width 74 height 7
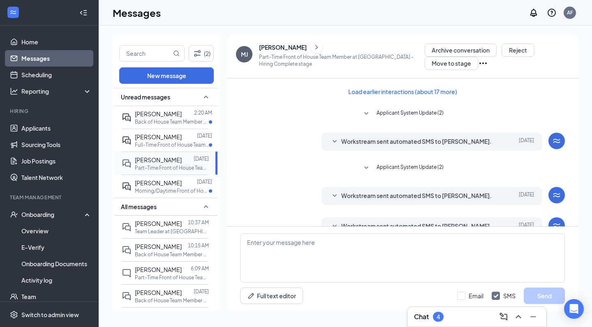
scroll to position [122, 0]
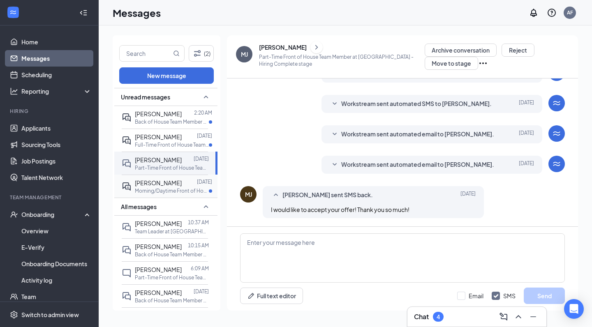
click at [184, 183] on div at bounding box center [189, 182] width 15 height 9
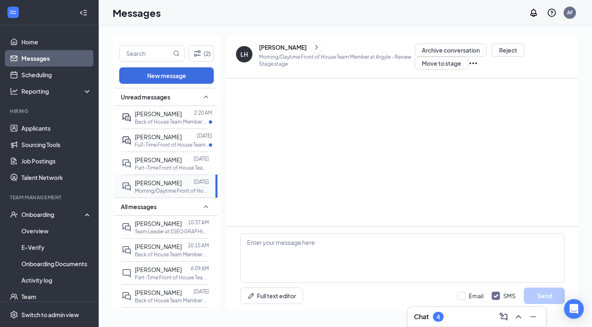
scroll to position [35, 0]
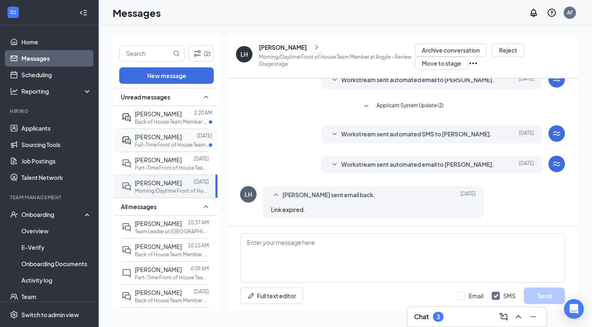
click at [147, 146] on p "Full-Time Front of House Team Member at [GEOGRAPHIC_DATA]" at bounding box center [172, 144] width 74 height 7
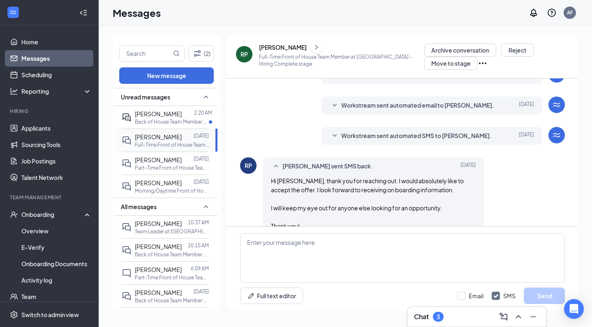
scroll to position [168, 0]
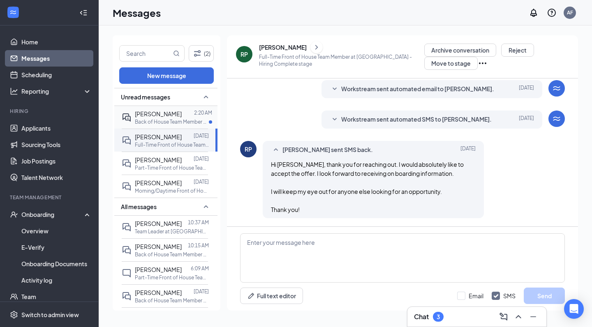
click at [196, 117] on div "2:20 AM" at bounding box center [203, 113] width 18 height 9
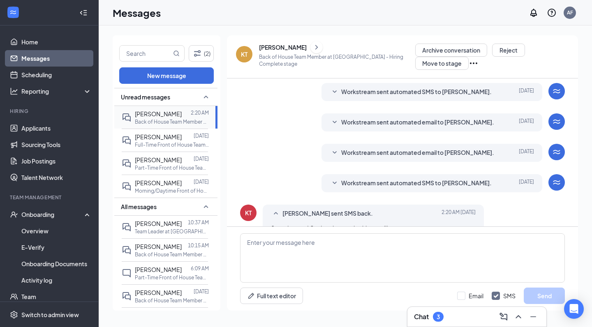
scroll to position [119, 0]
